Goal: Task Accomplishment & Management: Manage account settings

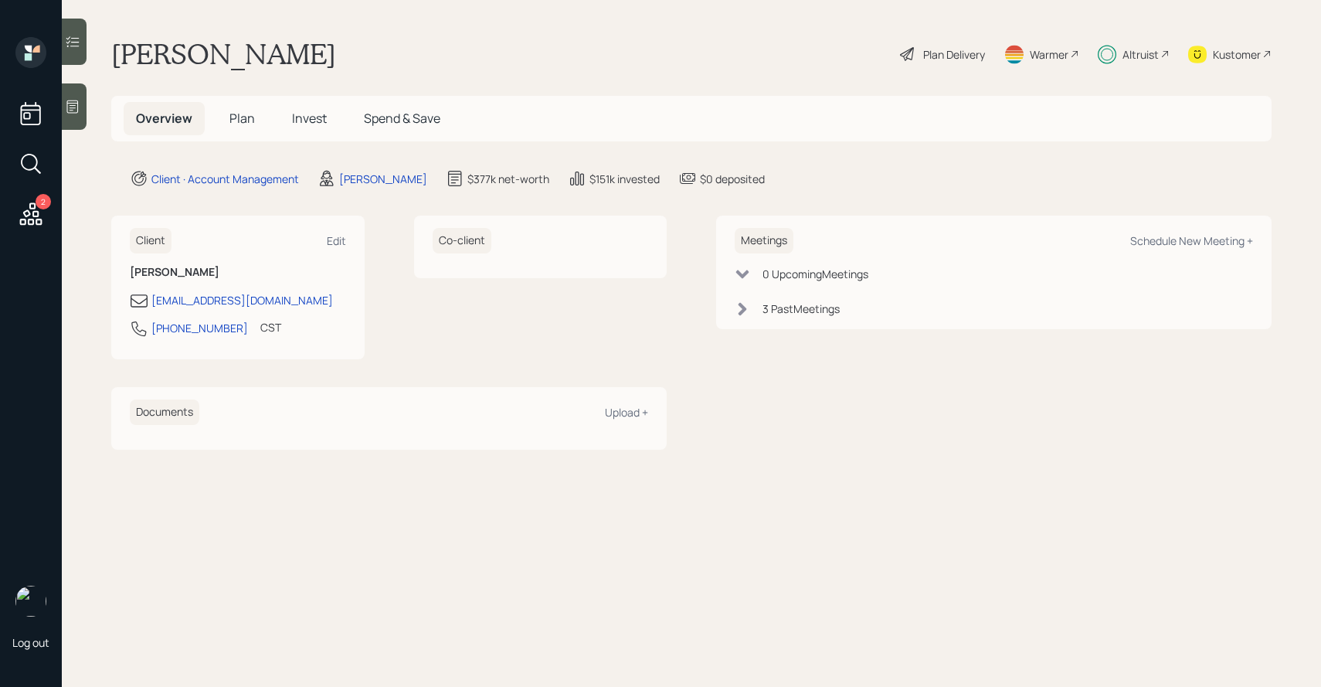
click at [74, 41] on icon at bounding box center [72, 41] width 15 height 15
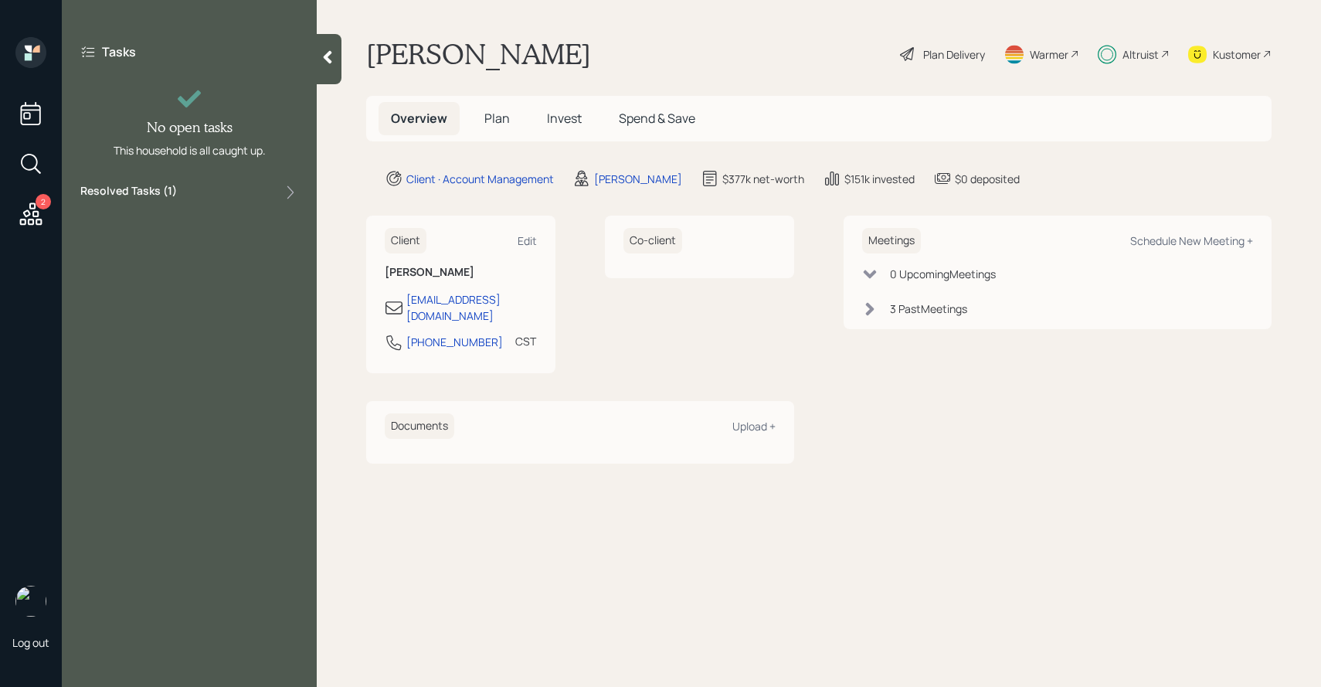
click at [134, 192] on label "Resolved Tasks ( 1 )" at bounding box center [128, 192] width 97 height 19
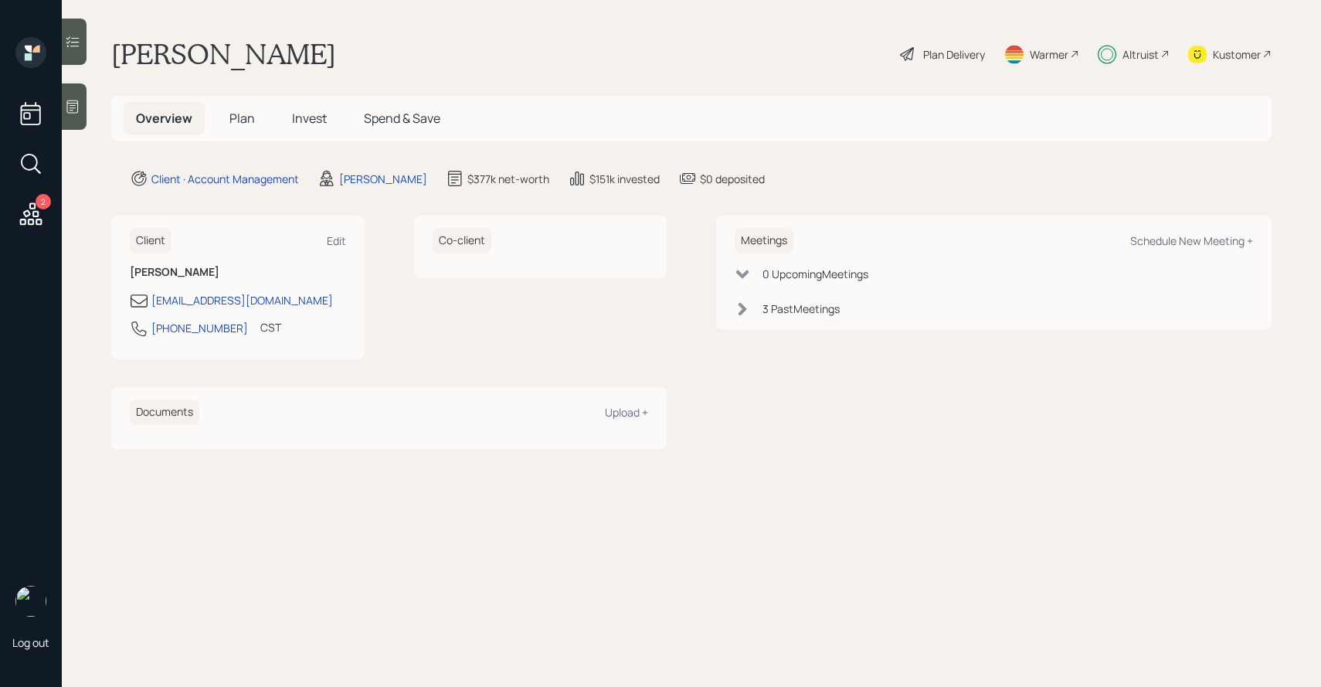
click at [70, 42] on icon at bounding box center [72, 41] width 15 height 15
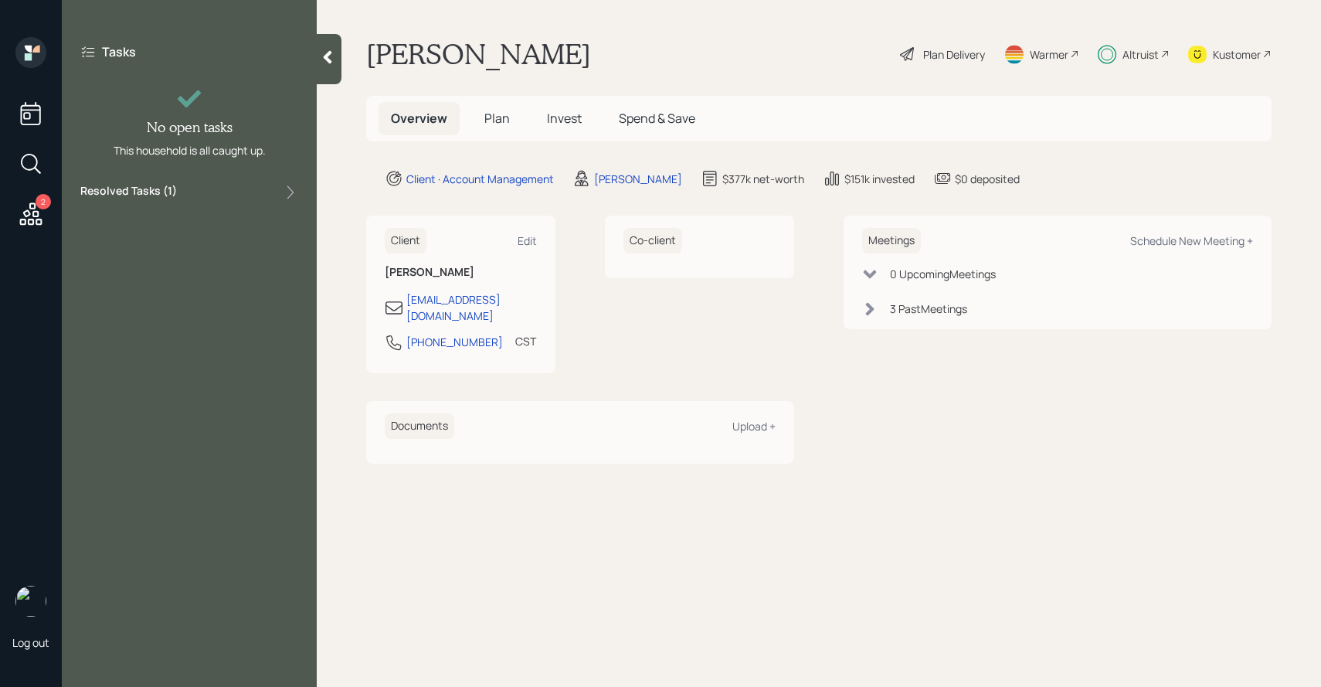
click at [187, 194] on div "Resolved Tasks ( 1 )" at bounding box center [189, 192] width 218 height 19
